Goal: Obtain resource: Obtain resource

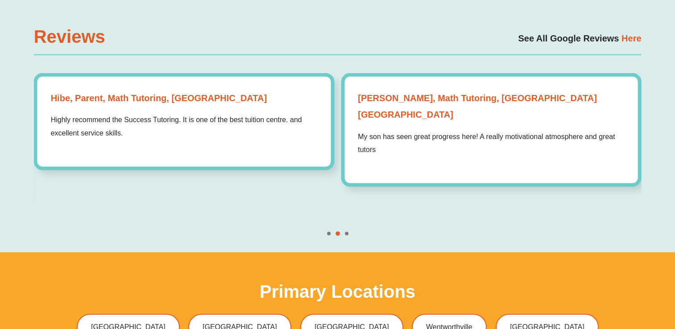
scroll to position [2499, 0]
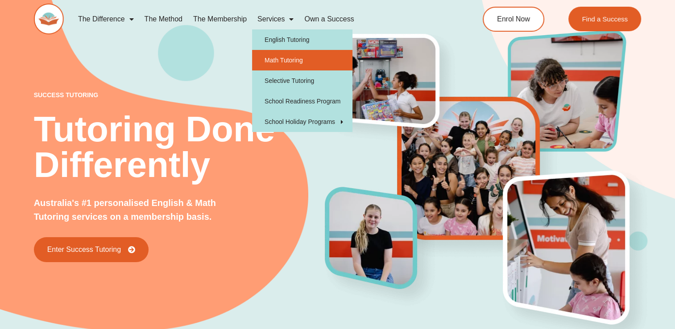
click at [287, 61] on link "Math Tutoring" at bounding box center [302, 60] width 100 height 21
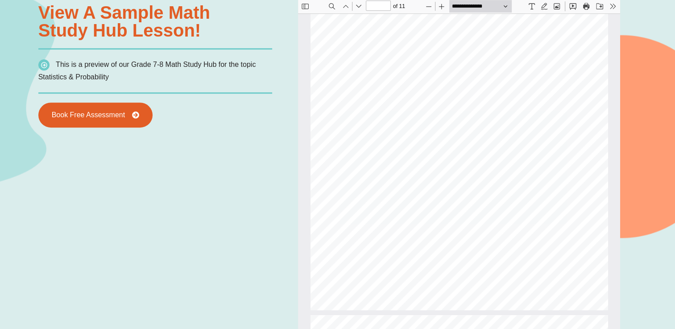
scroll to position [1263, 0]
type input "*"
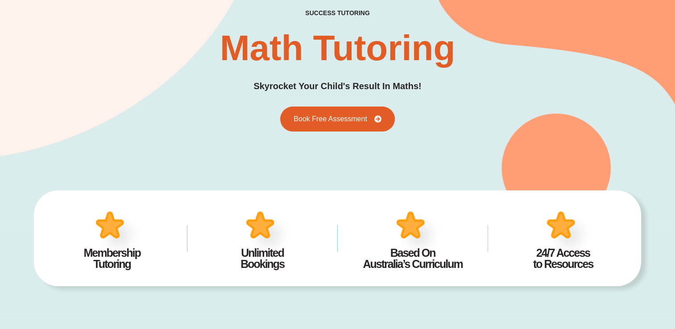
scroll to position [0, 0]
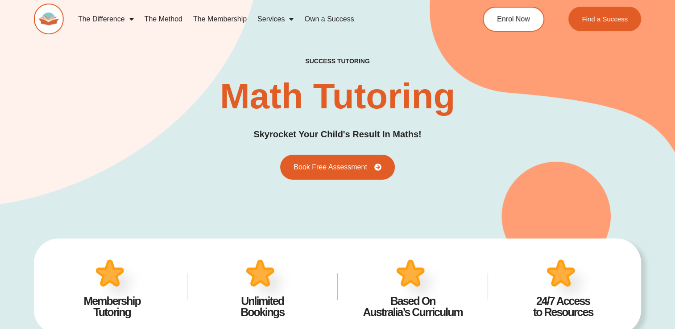
click at [332, 22] on link "Own a Success" at bounding box center [329, 19] width 60 height 21
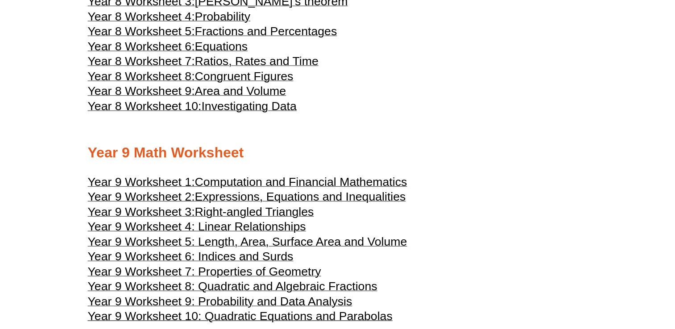
scroll to position [2512, 0]
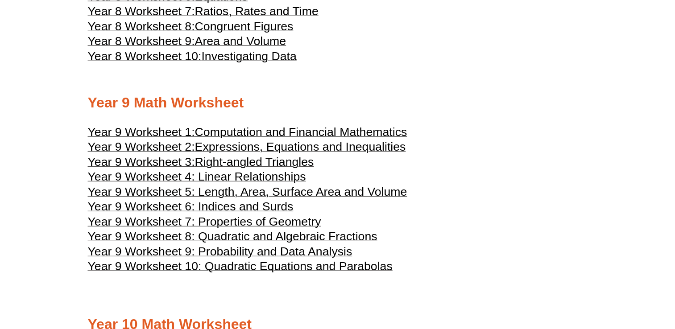
click at [274, 192] on span "Year 9 Worksheet 5: Length, Area, Surface Area and Volume" at bounding box center [247, 191] width 319 height 13
click at [303, 221] on span "Year 9 Worksheet 7: Properties of Geometry" at bounding box center [204, 221] width 233 height 13
click at [286, 220] on span "Year 9 Worksheet 7: Properties of Geometry" at bounding box center [204, 221] width 233 height 13
click at [439, 73] on div at bounding box center [338, 78] width 500 height 22
